Goal: Task Accomplishment & Management: Complete application form

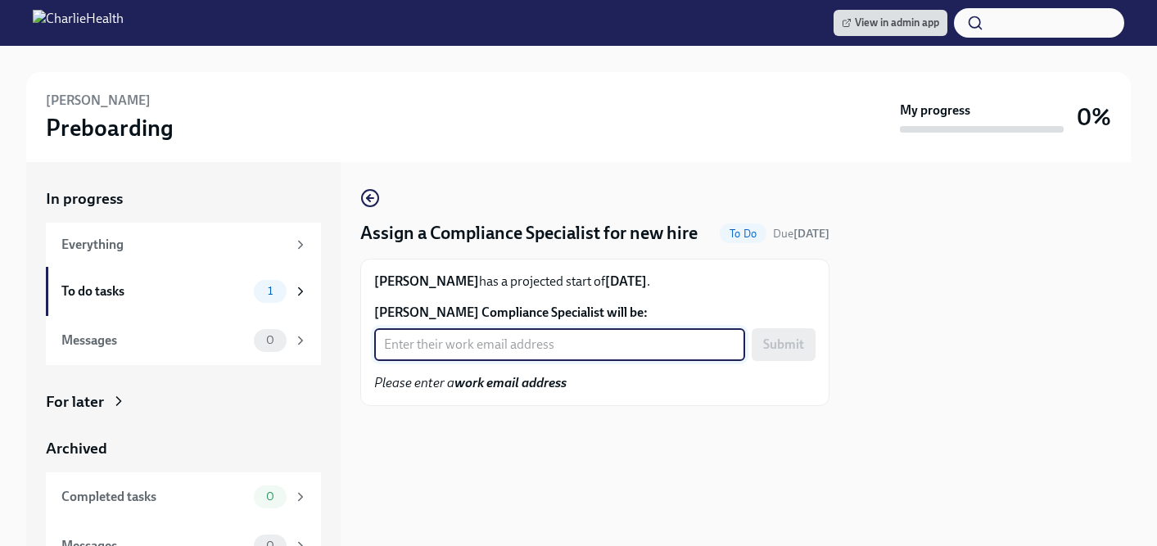
click at [507, 361] on input "Stephanie Huggins's Compliance Specialist will be:" at bounding box center [559, 344] width 371 height 33
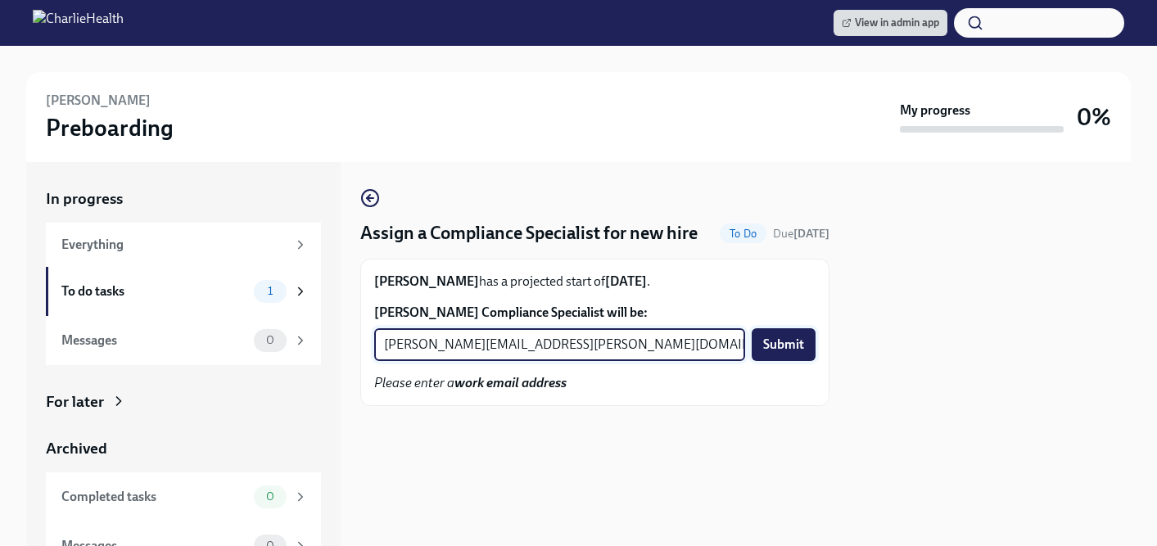
type input "jessica.barrett@charliehealth.com"
click at [782, 353] on span "Submit" at bounding box center [783, 345] width 41 height 16
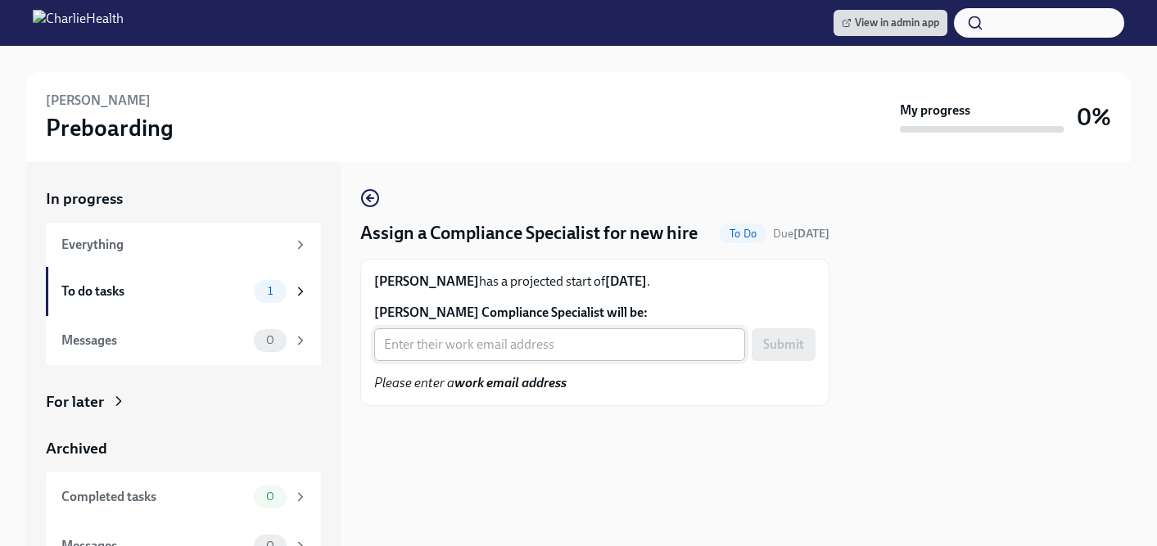
click at [490, 361] on input "[PERSON_NAME] Compliance Specialist will be:" at bounding box center [559, 344] width 371 height 33
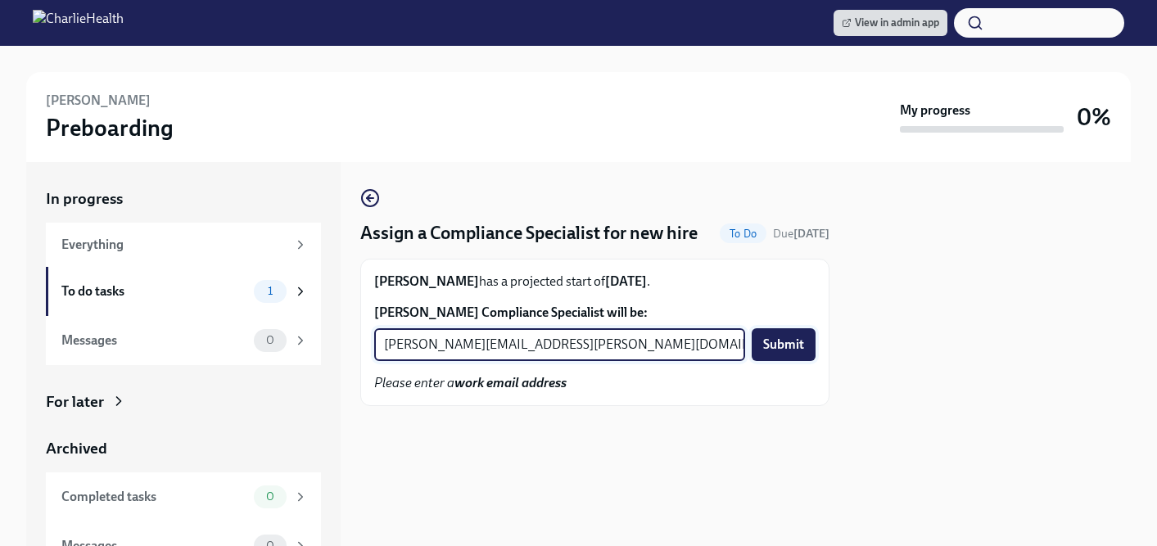
type input "[PERSON_NAME][EMAIL_ADDRESS][PERSON_NAME][DOMAIN_NAME]"
click at [790, 353] on span "Submit" at bounding box center [783, 345] width 41 height 16
